Goal: Information Seeking & Learning: Understand process/instructions

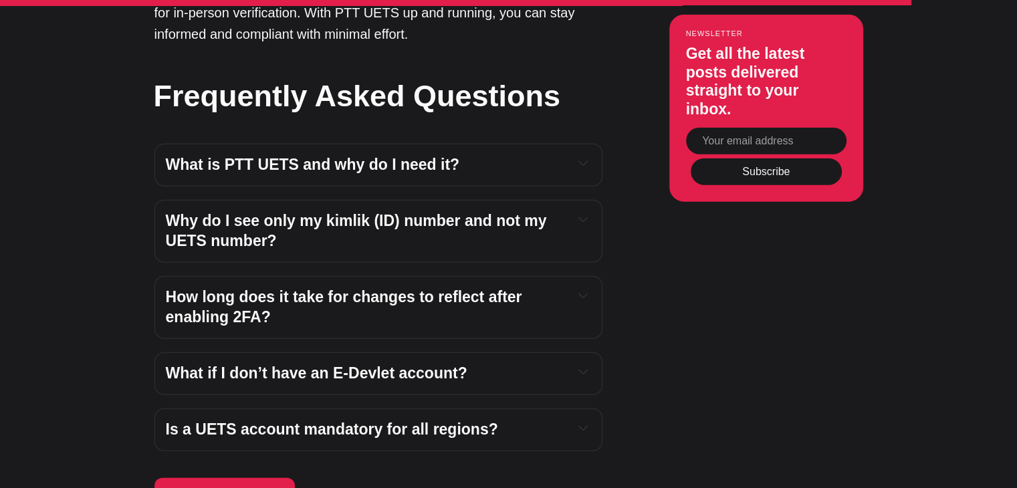
scroll to position [3456, 0]
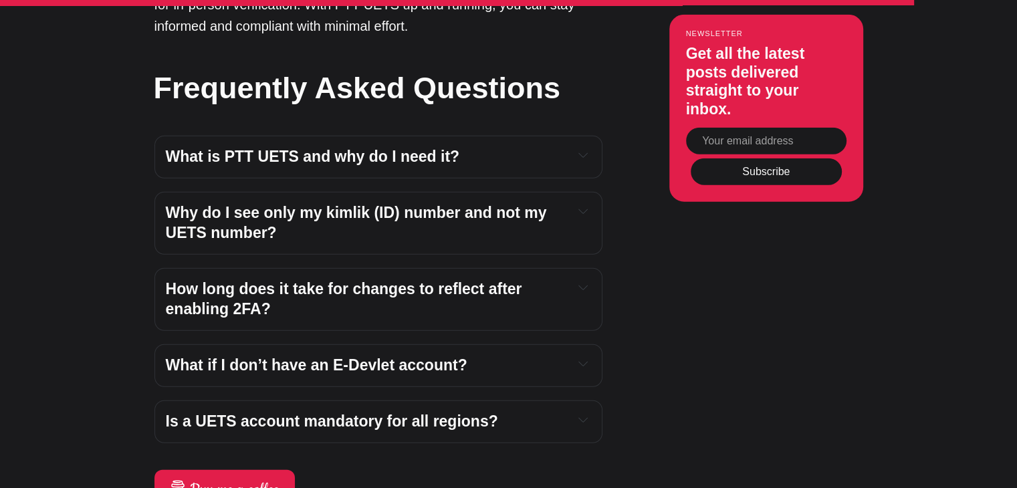
click at [408, 280] on span "How long does it take for changes to reflect after enabling 2FA?" at bounding box center [346, 298] width 360 height 37
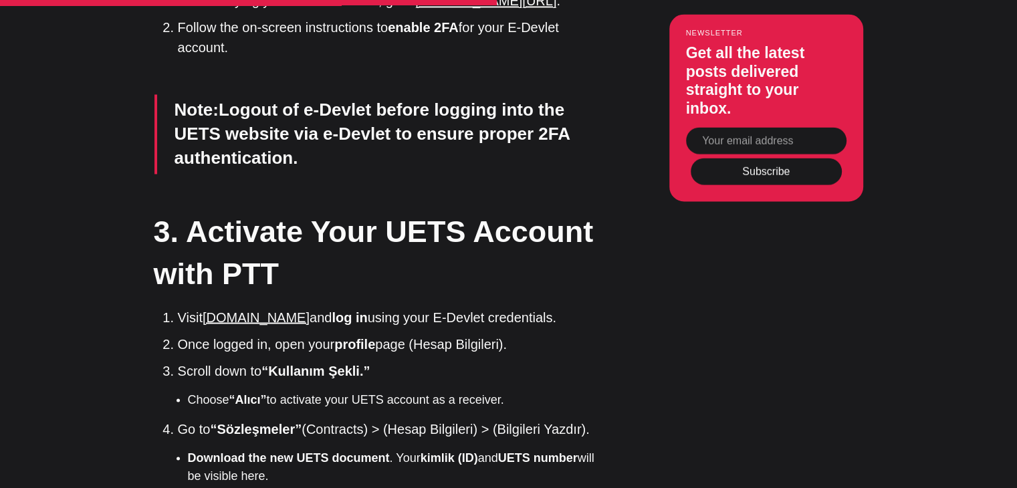
scroll to position [2302, 0]
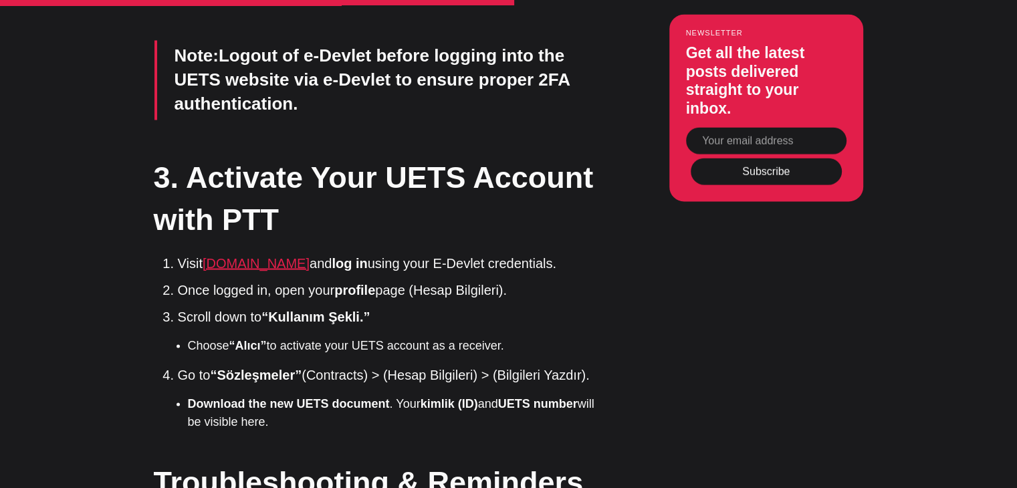
click at [281, 255] on link "[DOMAIN_NAME]" at bounding box center [256, 262] width 107 height 15
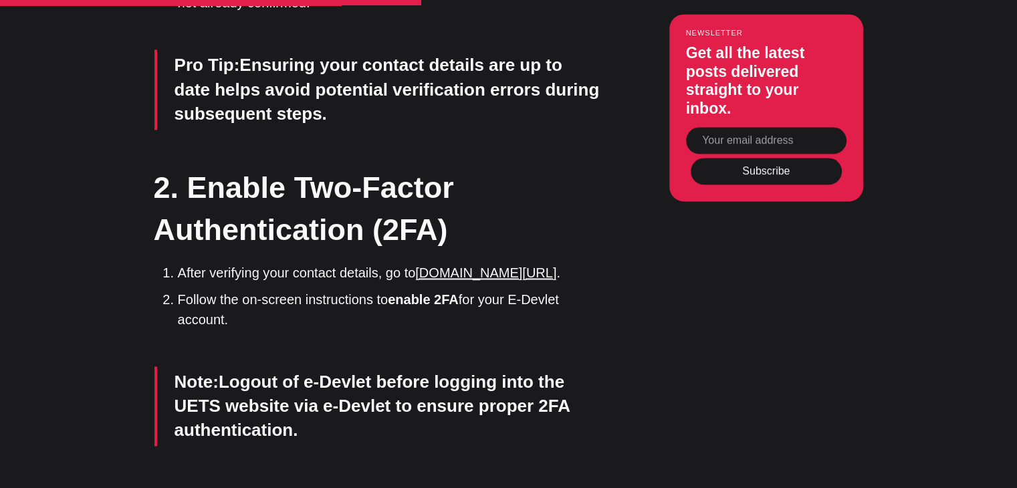
scroll to position [1963, 0]
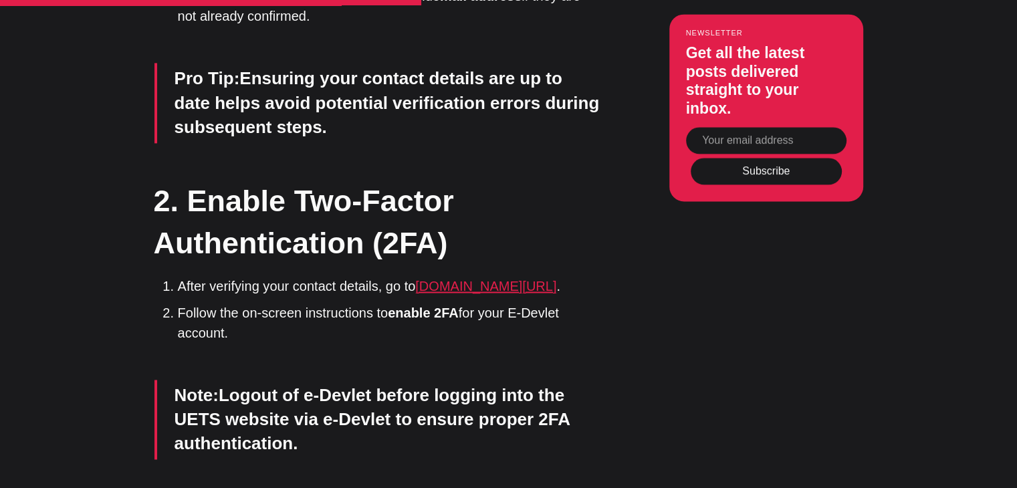
click at [505, 279] on link "[DOMAIN_NAME][URL]" at bounding box center [485, 286] width 141 height 15
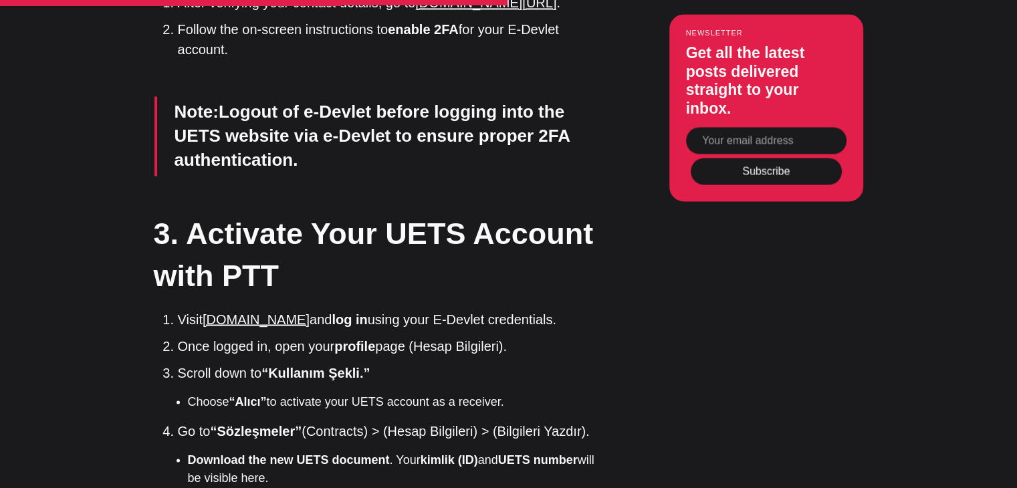
scroll to position [2247, 0]
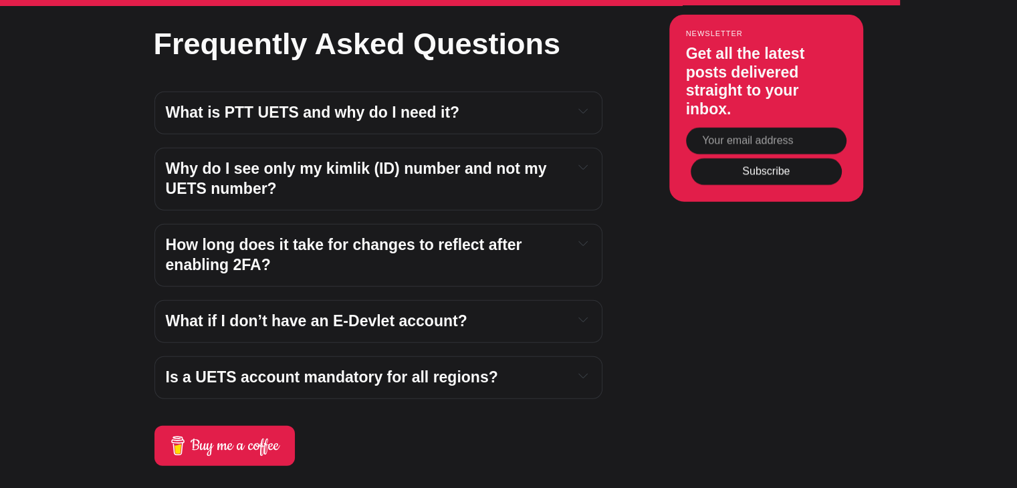
scroll to position [3410, 0]
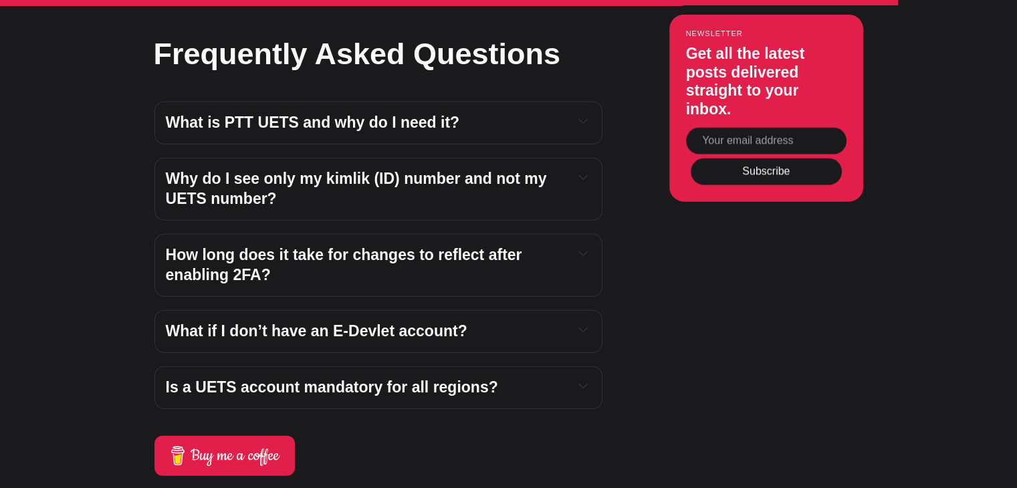
click at [451, 283] on span "How long does it take for changes to reflect after enabling 2FA?" at bounding box center [346, 264] width 360 height 37
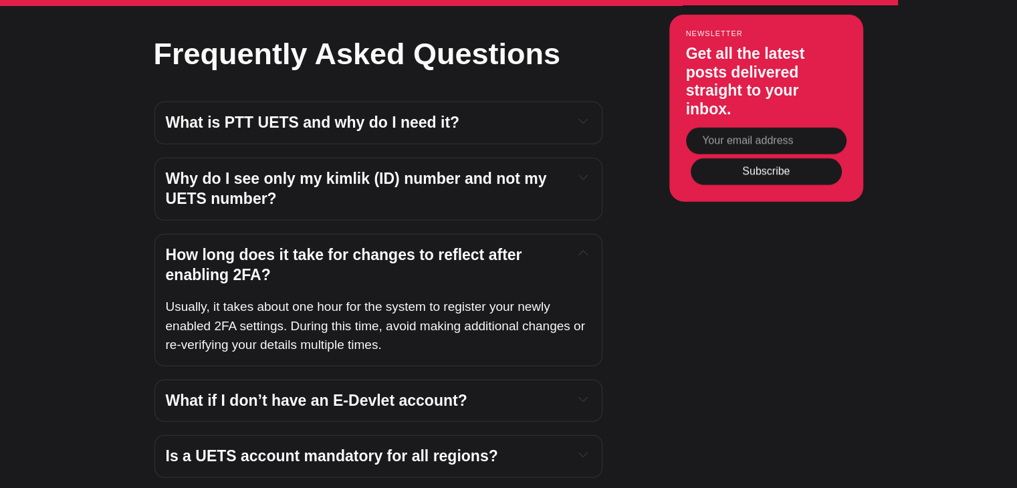
click at [451, 283] on span "How long does it take for changes to reflect after enabling 2FA?" at bounding box center [346, 264] width 360 height 37
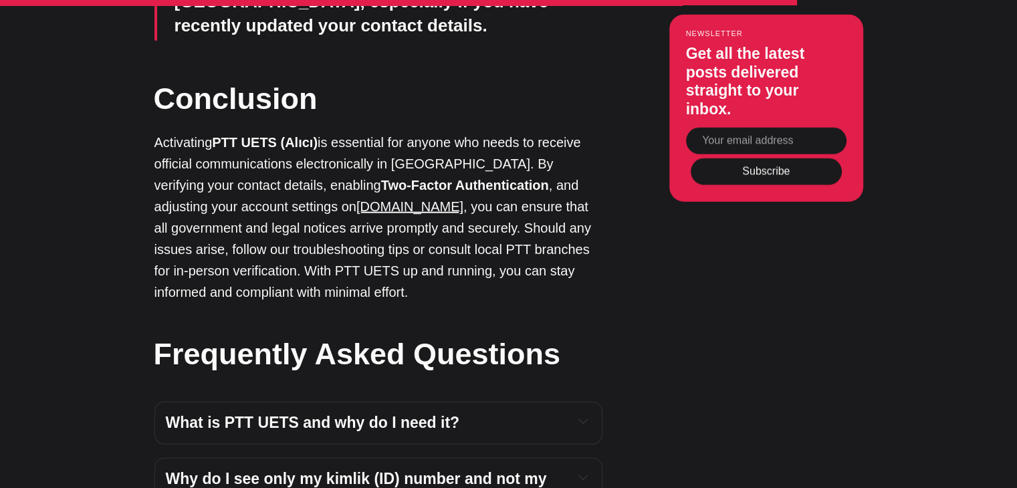
scroll to position [3110, 0]
